Goal: Task Accomplishment & Management: Complete application form

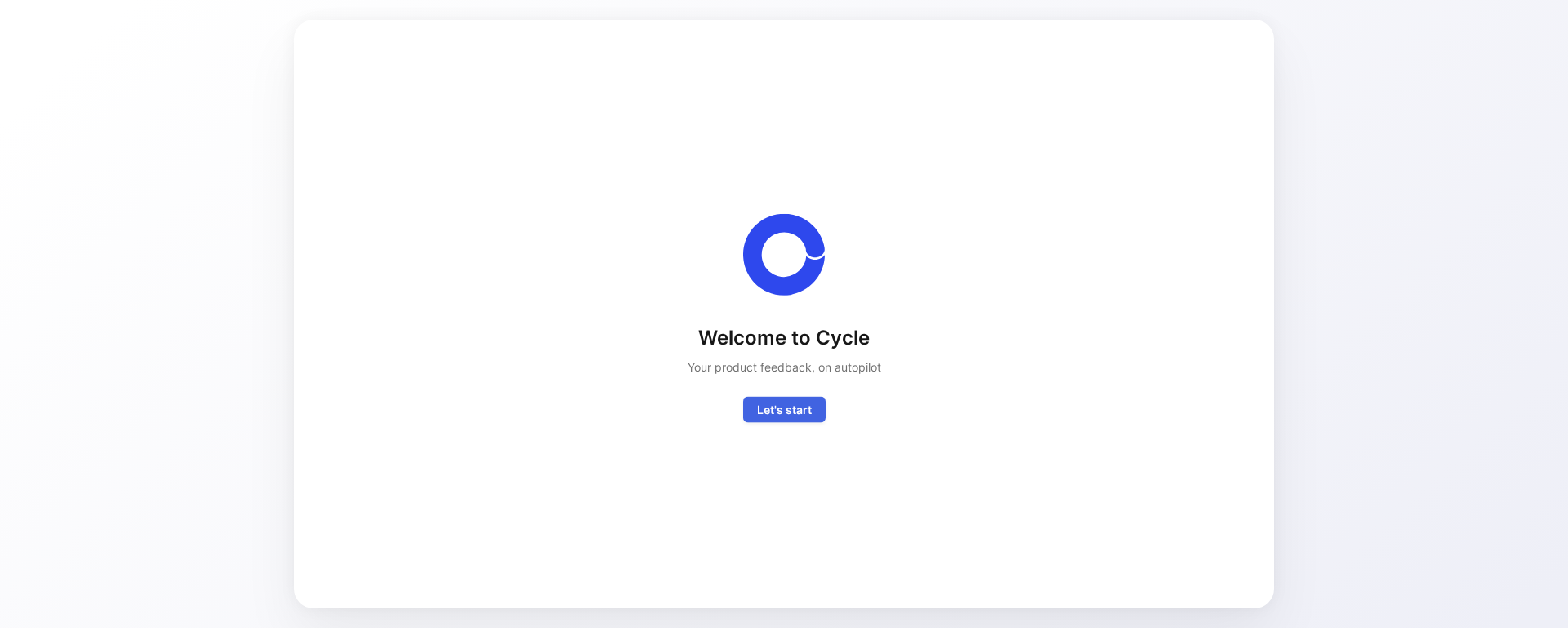
click at [758, 407] on span "Let's start" at bounding box center [784, 410] width 54 height 20
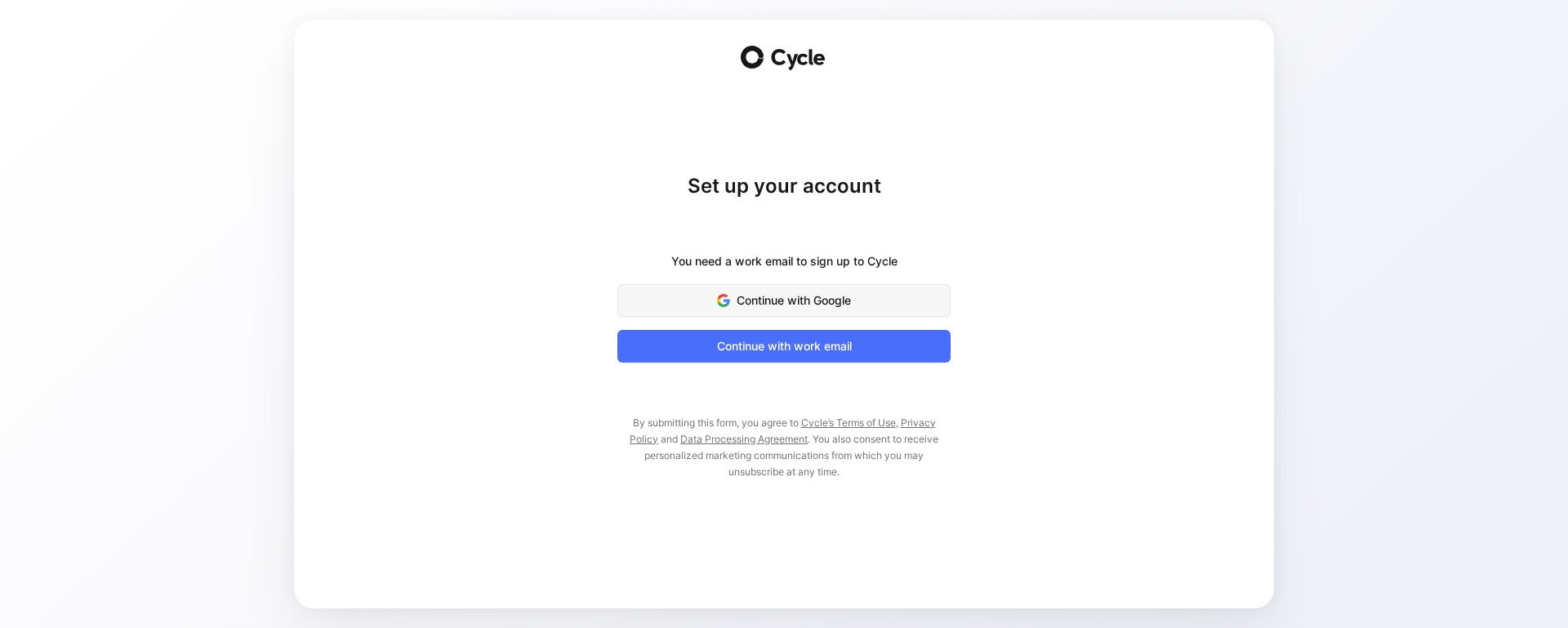
click at [795, 305] on span "Continue with Google" at bounding box center [783, 300] width 292 height 20
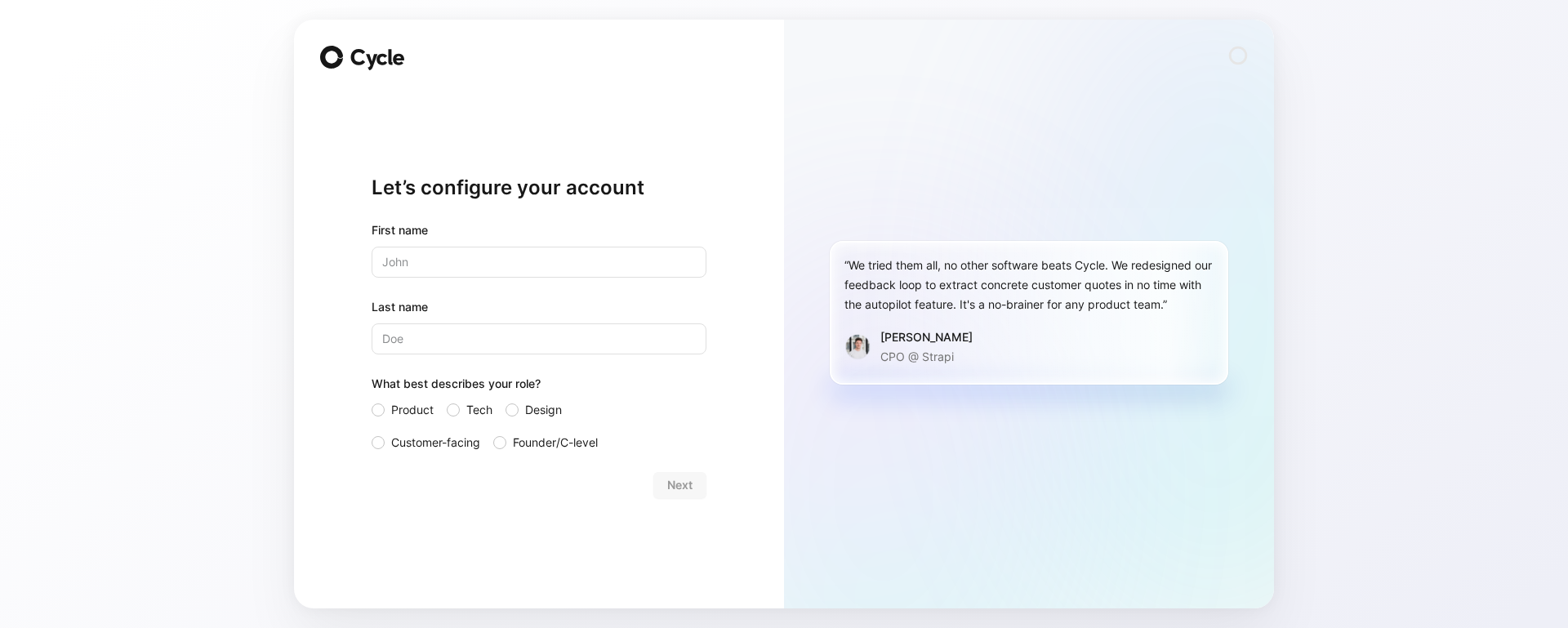
click at [421, 249] on input "text" at bounding box center [539, 262] width 335 height 31
type input "Naga"
type input "[PERSON_NAME]"
click at [575, 441] on span "Founder/C-level" at bounding box center [555, 443] width 85 height 20
click at [493, 433] on input "Founder/C-level" at bounding box center [493, 433] width 0 height 0
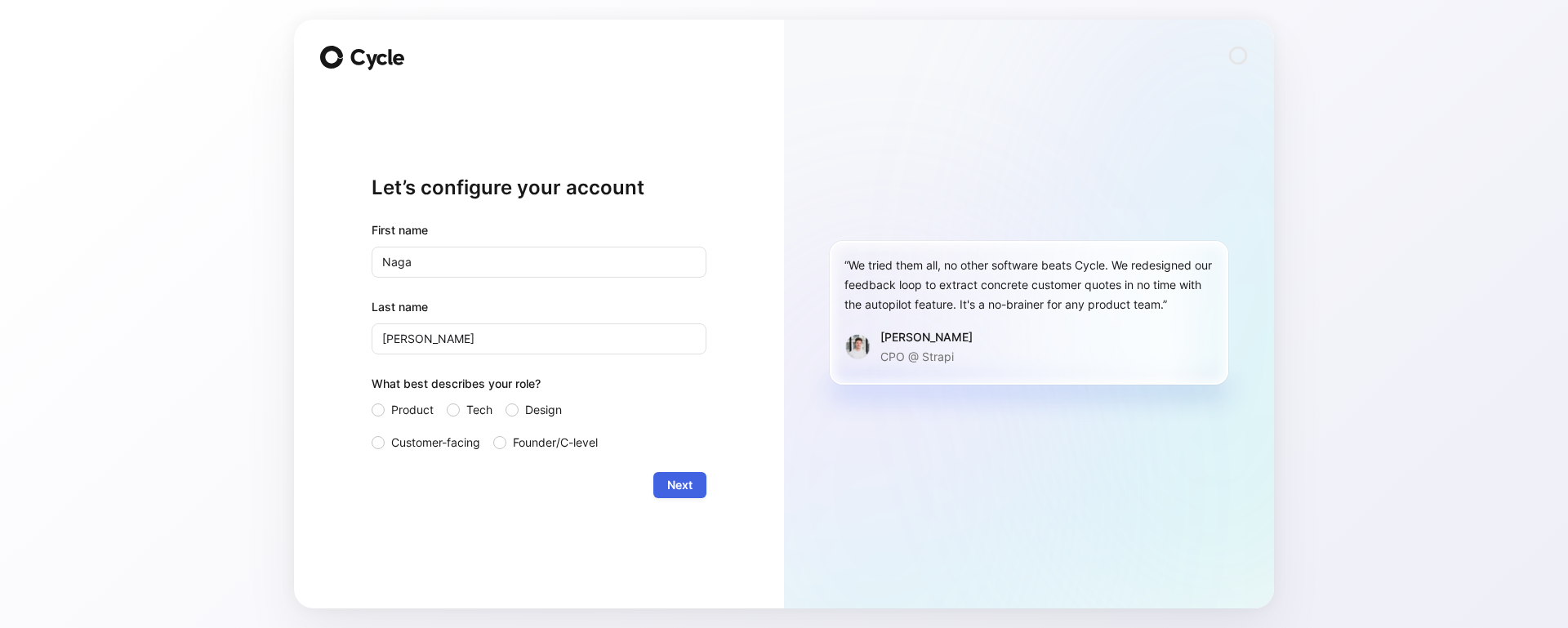
click at [668, 478] on span "Next" at bounding box center [680, 485] width 25 height 20
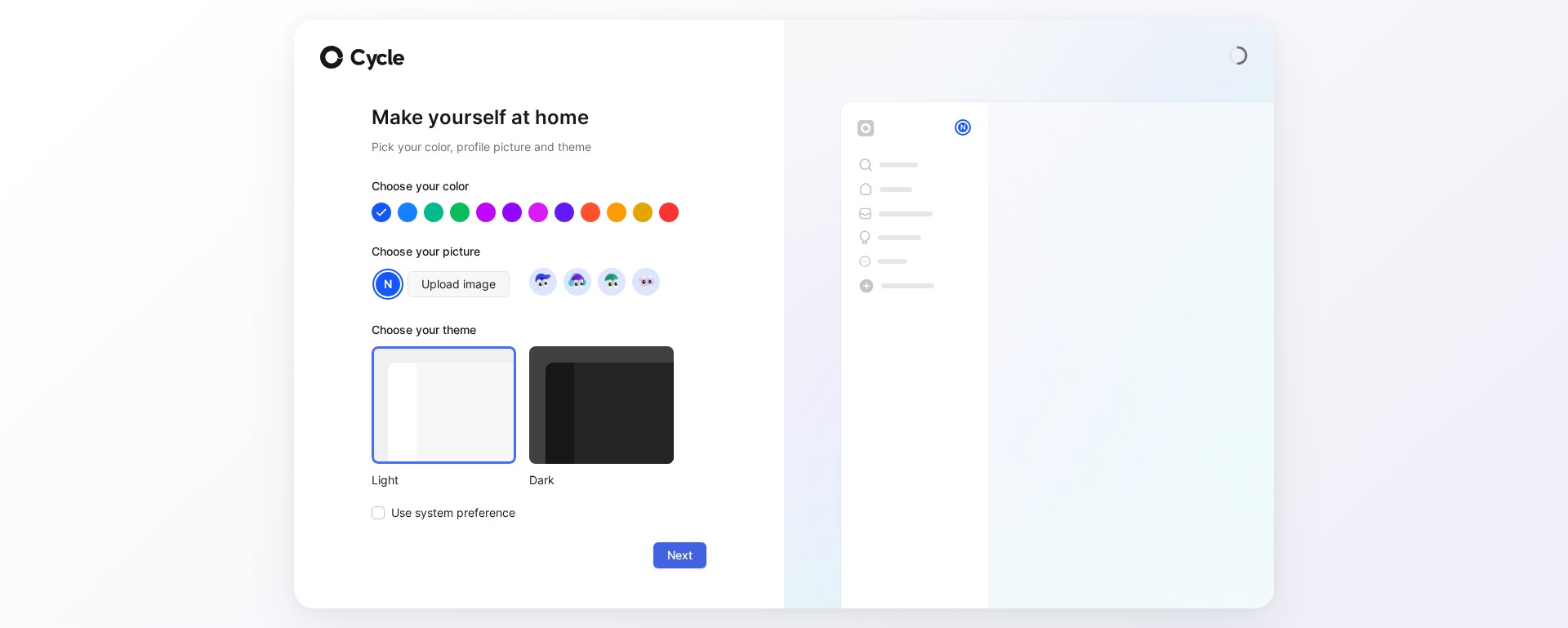
click at [704, 556] on button "Next" at bounding box center [679, 556] width 53 height 26
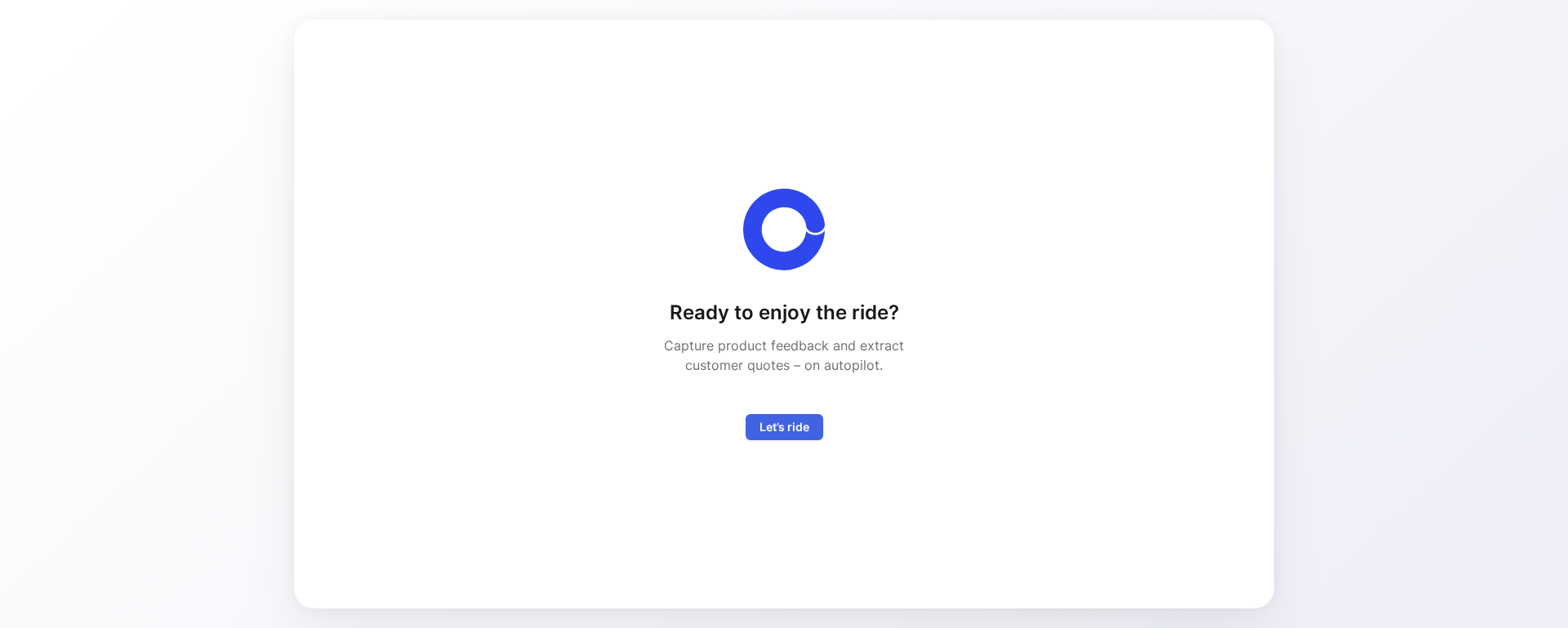
click at [813, 425] on button "Let’s ride" at bounding box center [784, 427] width 78 height 26
